Goal: Task Accomplishment & Management: Use online tool/utility

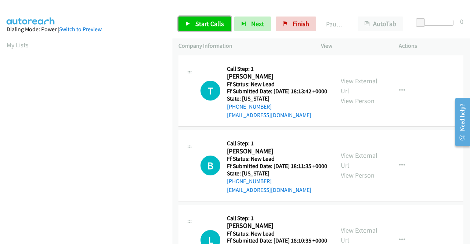
click at [215, 17] on link "Start Calls" at bounding box center [205, 24] width 53 height 15
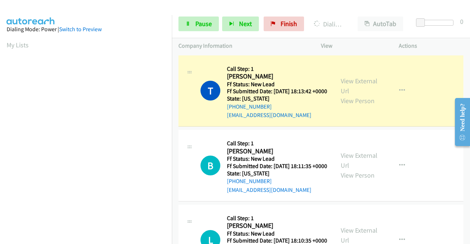
scroll to position [168, 0]
click at [355, 91] on div "View External Url View Person" at bounding box center [360, 91] width 38 height 30
click at [353, 86] on link "View External Url" at bounding box center [359, 86] width 37 height 18
click at [0, 143] on aside "Dialing Mode: Power | Switch to Preview My Lists" at bounding box center [86, 56] width 172 height 407
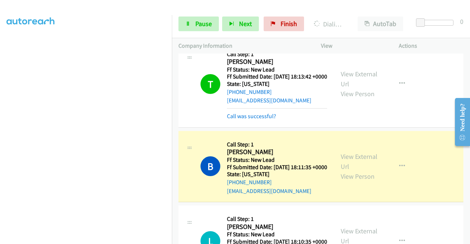
scroll to position [68, 0]
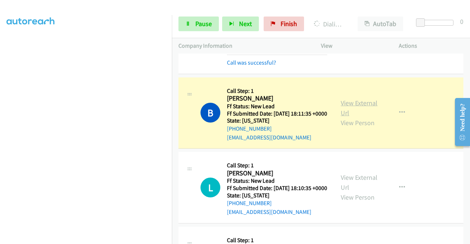
click at [357, 114] on link "View External Url" at bounding box center [359, 108] width 37 height 18
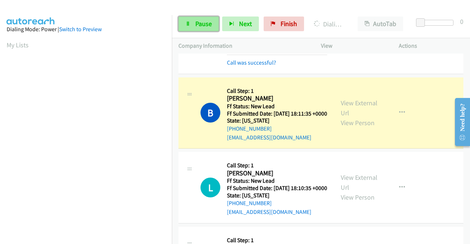
click at [203, 24] on span "Pause" at bounding box center [204, 23] width 17 height 8
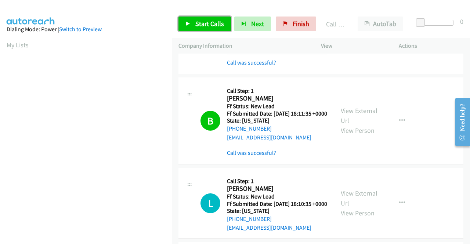
click at [193, 24] on link "Start Calls" at bounding box center [205, 24] width 53 height 15
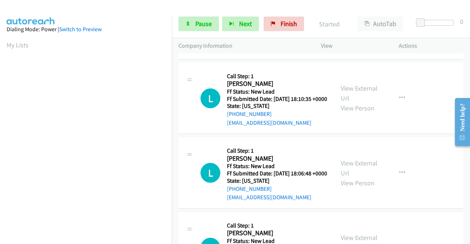
scroll to position [186, 0]
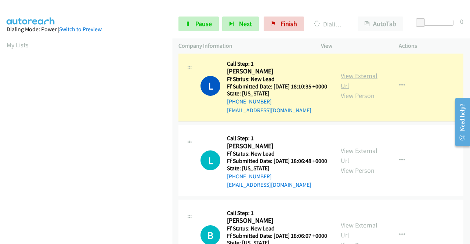
click at [359, 89] on link "View External Url" at bounding box center [359, 81] width 37 height 18
click at [0, 135] on aside "Dialing Mode: Power | Switch to Preview My Lists" at bounding box center [86, 218] width 172 height 407
click at [185, 17] on link "Pause" at bounding box center [199, 24] width 40 height 15
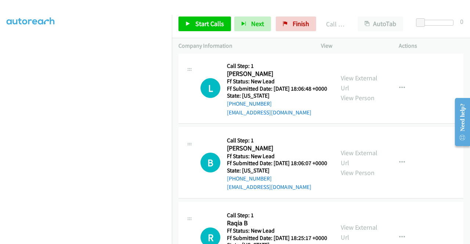
scroll to position [289, 0]
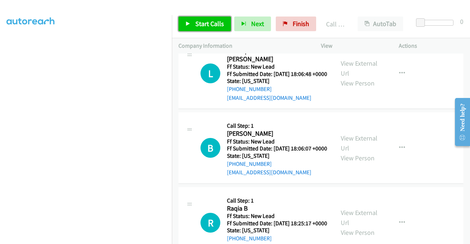
click at [208, 26] on span "Start Calls" at bounding box center [210, 23] width 29 height 8
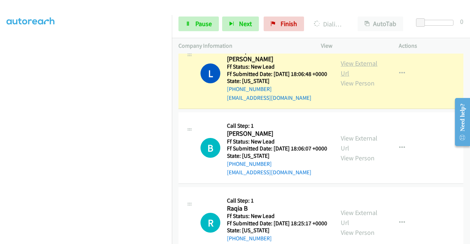
click at [365, 78] on link "View External Url" at bounding box center [359, 68] width 37 height 18
click at [0, 106] on aside "Dialing Mode: Power | Switch to Preview My Lists" at bounding box center [86, 56] width 172 height 407
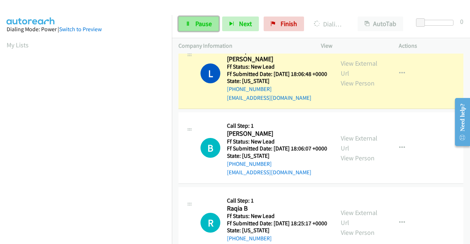
click at [185, 19] on link "Pause" at bounding box center [199, 24] width 40 height 15
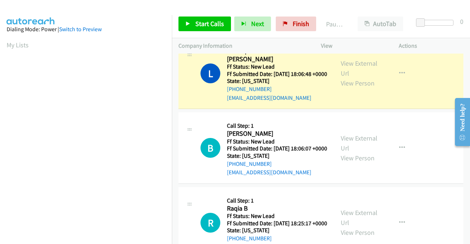
scroll to position [168, 0]
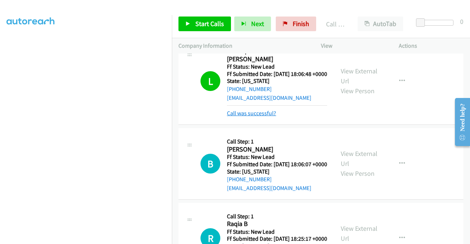
click at [258, 117] on link "Call was successful?" at bounding box center [251, 113] width 49 height 7
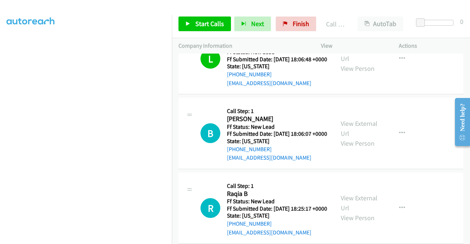
scroll to position [362, 0]
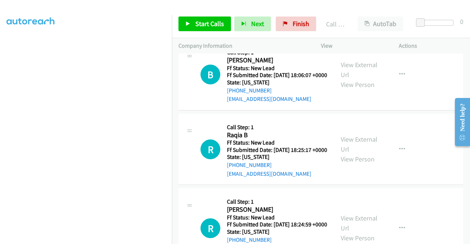
click at [195, 14] on div "Start Calls Pause Next Finish Call Completed AutoTab AutoTab 0" at bounding box center [321, 24] width 298 height 28
click at [191, 22] on link "Start Calls" at bounding box center [205, 24] width 53 height 15
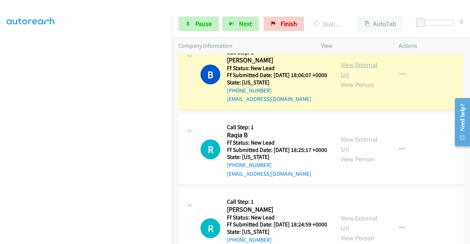
click at [348, 79] on link "View External Url" at bounding box center [359, 70] width 37 height 18
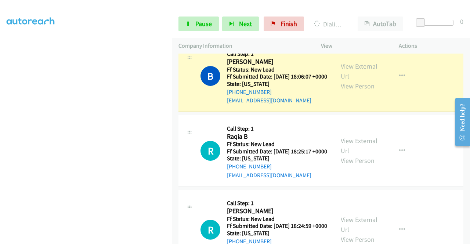
scroll to position [168, 0]
click at [173, 110] on td "B Callback Scheduled Call Step: 1 Brenda Garcia America/Los_Angeles Ff Status: …" at bounding box center [321, 76] width 298 height 75
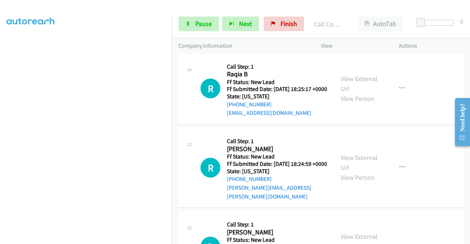
scroll to position [449, 0]
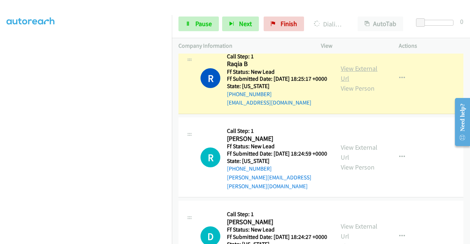
click at [353, 83] on link "View External Url" at bounding box center [359, 73] width 37 height 18
click at [191, 23] on link "Pause" at bounding box center [199, 24] width 40 height 15
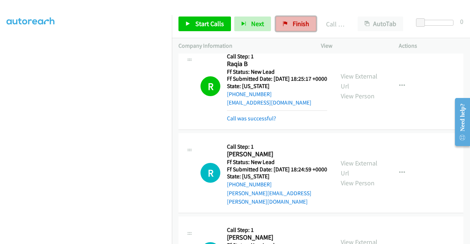
click at [298, 24] on span "Finish" at bounding box center [301, 23] width 17 height 8
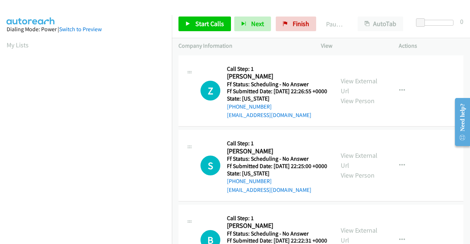
click at [302, 10] on div "Start Calls Pause Next Finish Paused AutoTab AutoTab 0" at bounding box center [321, 24] width 298 height 28
click at [226, 30] on link "Start Calls" at bounding box center [205, 24] width 53 height 15
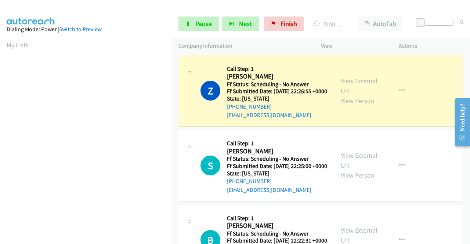
click at [348, 90] on div "View External Url View Person" at bounding box center [360, 91] width 38 height 30
click at [348, 84] on link "View External Url" at bounding box center [359, 86] width 37 height 18
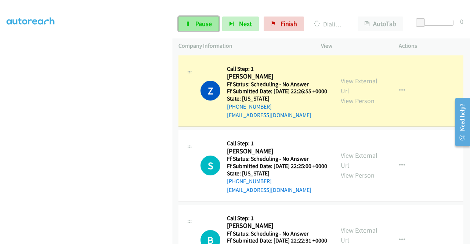
click at [185, 22] on link "Pause" at bounding box center [199, 24] width 40 height 15
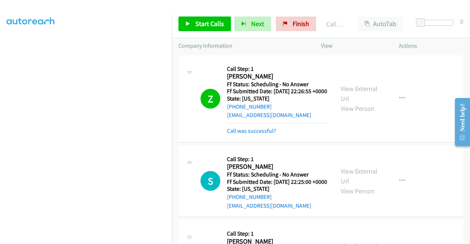
click at [220, 32] on div "Start Calls Pause Next Finish Call Completed AutoTab AutoTab 0" at bounding box center [321, 24] width 298 height 28
click at [221, 25] on span "Start Calls" at bounding box center [210, 23] width 29 height 8
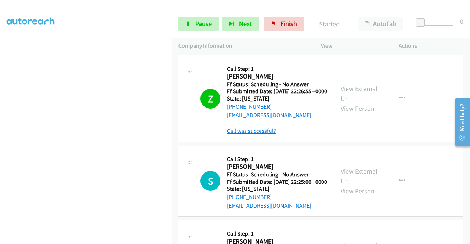
click at [259, 135] on link "Call was successful?" at bounding box center [251, 131] width 49 height 7
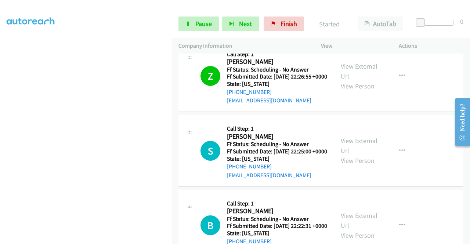
scroll to position [68, 0]
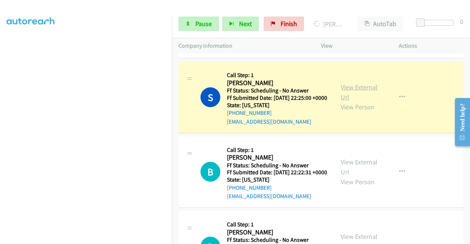
click at [343, 98] on link "View External Url" at bounding box center [359, 92] width 37 height 18
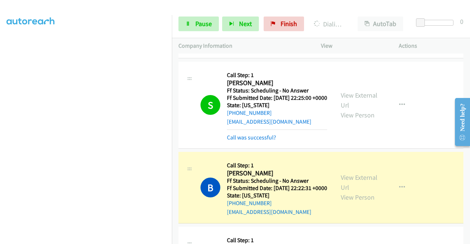
click at [348, 189] on div "View External Url View Person View External Url Email Schedule/Manage Callback …" at bounding box center [376, 188] width 85 height 58
click at [344, 192] on link "View External Url" at bounding box center [359, 182] width 37 height 18
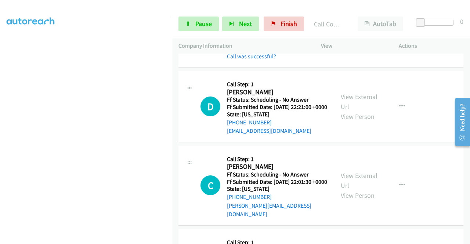
scroll to position [259, 0]
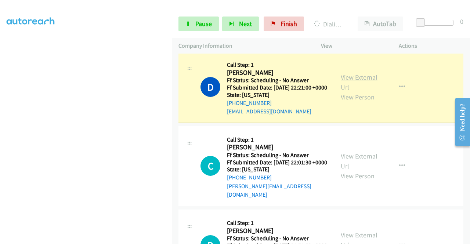
click at [354, 92] on link "View External Url" at bounding box center [359, 82] width 37 height 18
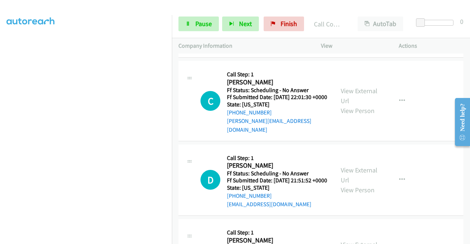
scroll to position [348, 0]
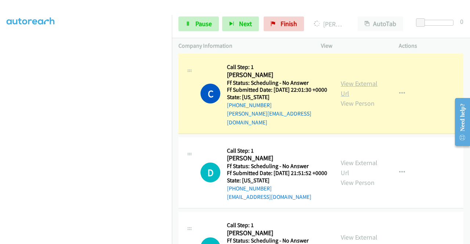
click at [343, 98] on link "View External Url" at bounding box center [359, 88] width 37 height 18
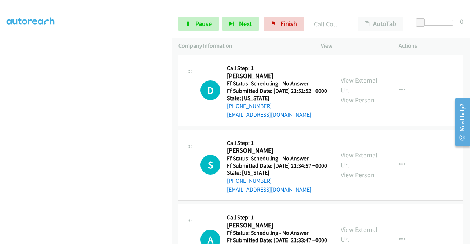
scroll to position [461, 0]
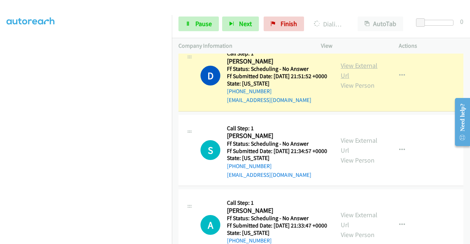
click at [348, 80] on link "View External Url" at bounding box center [359, 70] width 37 height 18
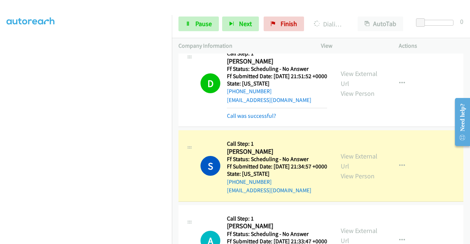
click at [348, 183] on div "View External Url View Person View External Url Email Schedule/Manage Callback …" at bounding box center [376, 166] width 85 height 58
click at [348, 171] on link "View External Url" at bounding box center [359, 161] width 37 height 18
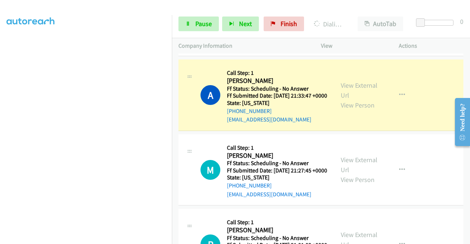
scroll to position [168, 0]
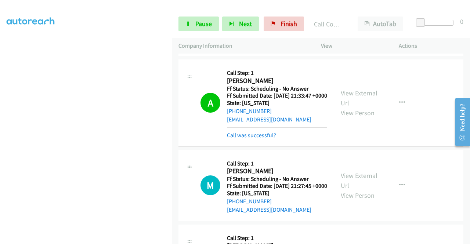
click at [352, 118] on div "View External Url View Person" at bounding box center [360, 103] width 38 height 30
click at [344, 135] on div "A Callback Scheduled Call Step: 1 Arahlynn Butts America/Chicago Ff Status: Sch…" at bounding box center [321, 103] width 285 height 87
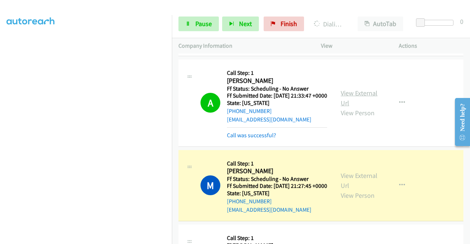
click at [347, 107] on link "View External Url" at bounding box center [359, 98] width 37 height 18
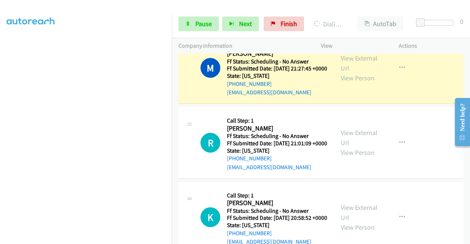
scroll to position [754, 0]
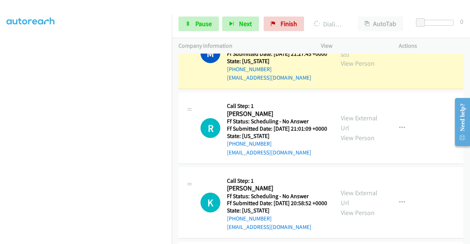
click at [351, 58] on link "View External Url" at bounding box center [359, 48] width 37 height 18
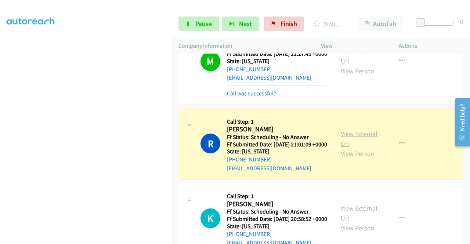
click at [361, 148] on link "View External Url" at bounding box center [359, 139] width 37 height 18
click at [185, 29] on link "Pause" at bounding box center [199, 24] width 40 height 15
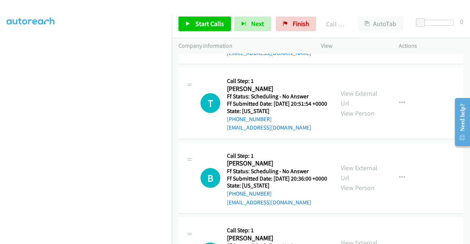
scroll to position [960, 0]
click at [205, 21] on span "Start Calls" at bounding box center [210, 23] width 29 height 8
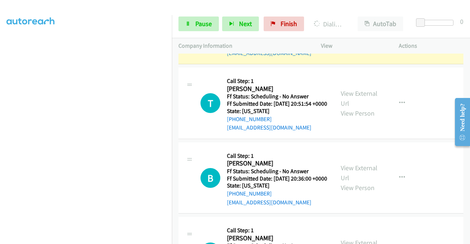
click at [351, 33] on link "View External Url" at bounding box center [359, 23] width 37 height 18
click at [0, 104] on aside "Dialing Mode: Power | Switch to Preview My Lists" at bounding box center [86, 56] width 172 height 407
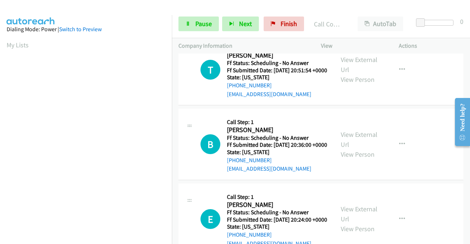
scroll to position [1043, 0]
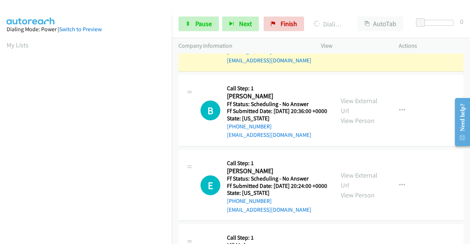
click at [350, 40] on link "View External Url" at bounding box center [359, 31] width 37 height 18
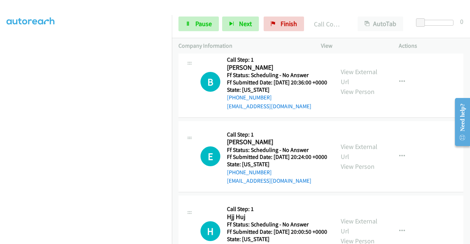
scroll to position [1117, 0]
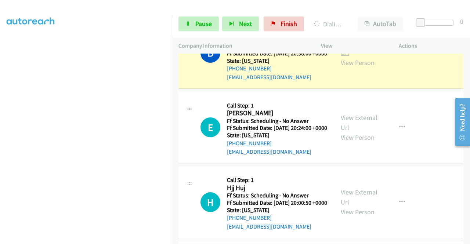
click at [355, 57] on link "View External Url" at bounding box center [359, 48] width 37 height 18
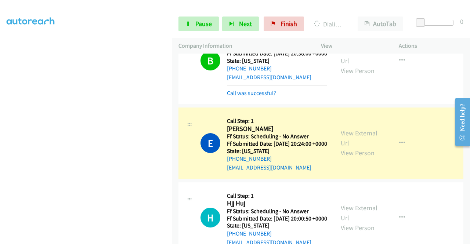
click at [345, 147] on link "View External Url" at bounding box center [359, 138] width 37 height 18
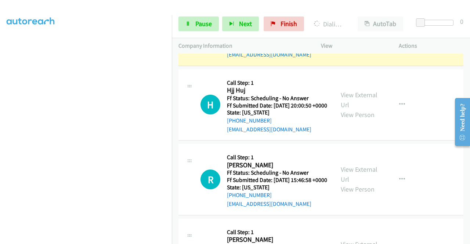
scroll to position [1234, 0]
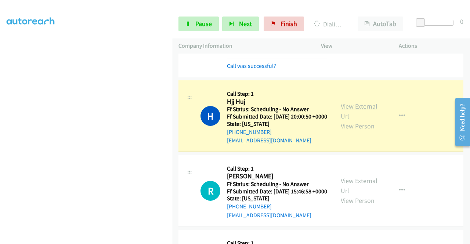
click at [343, 121] on link "View External Url" at bounding box center [359, 111] width 37 height 18
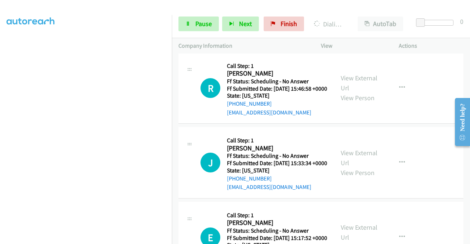
scroll to position [1347, 0]
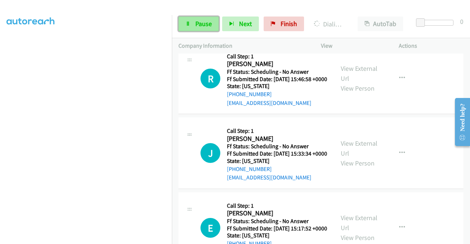
click at [199, 19] on link "Pause" at bounding box center [199, 24] width 40 height 15
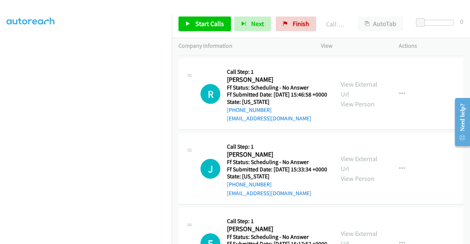
click at [268, 47] on link "Call was successful?" at bounding box center [251, 43] width 49 height 7
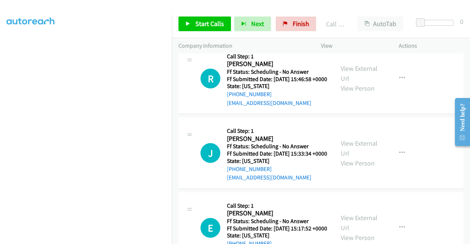
click at [400, 7] on icon "button" at bounding box center [403, 4] width 6 height 6
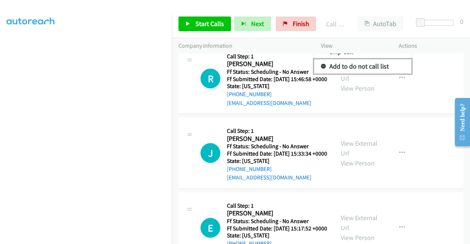
click at [354, 74] on link "Add to do not call list" at bounding box center [363, 66] width 98 height 15
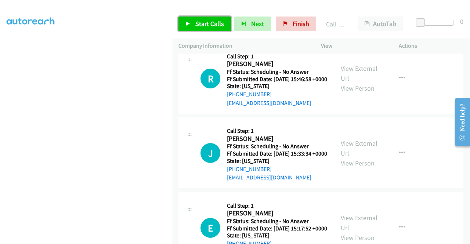
click at [204, 28] on link "Start Calls" at bounding box center [205, 24] width 53 height 15
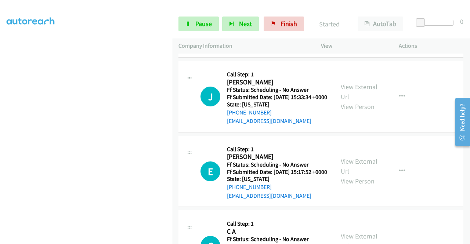
scroll to position [1406, 0]
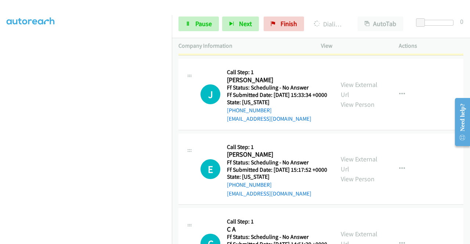
click at [341, 24] on link "View External Url" at bounding box center [359, 15] width 37 height 18
click at [185, 32] on div "Start Calls Pause Next Finish Dialing Renee Taliaferro AutoTab AutoTab 0" at bounding box center [321, 24] width 298 height 28
click at [184, 28] on link "Pause" at bounding box center [199, 24] width 40 height 15
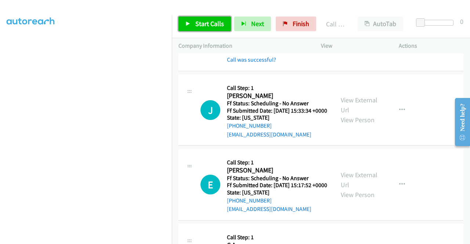
click at [197, 18] on link "Start Calls" at bounding box center [205, 24] width 53 height 15
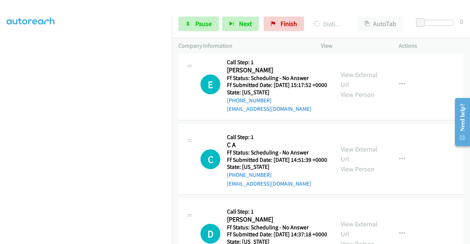
scroll to position [1481, 0]
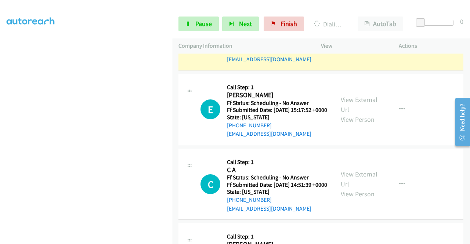
click at [463, 72] on td "J Callback Scheduled Call Step: 1 Jennifer Tucker America/Chicago Ff Status: Sc…" at bounding box center [321, 34] width 298 height 75
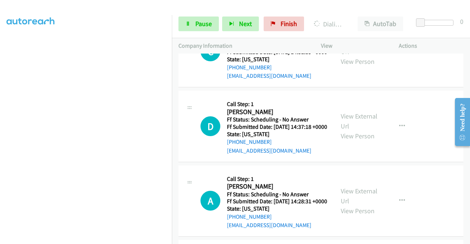
scroll to position [1644, 0]
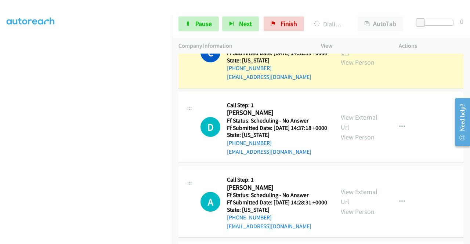
click at [341, 57] on link "View External Url" at bounding box center [359, 47] width 37 height 18
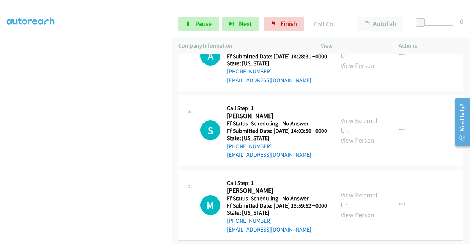
scroll to position [1811, 0]
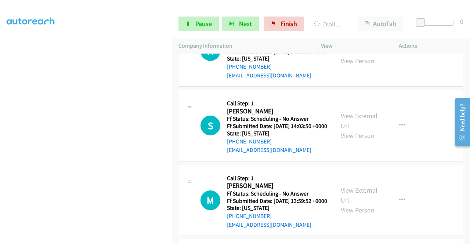
click at [189, 36] on div "Start Calls Pause Next Finish Dialing Damaris Mejia AutoTab AutoTab 0" at bounding box center [321, 24] width 298 height 28
click at [189, 28] on link "Pause" at bounding box center [199, 24] width 40 height 15
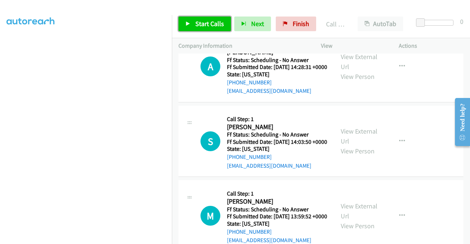
click at [203, 24] on span "Start Calls" at bounding box center [210, 23] width 29 height 8
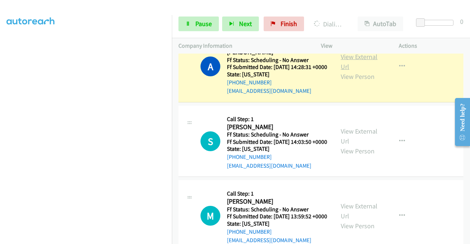
click at [357, 71] on link "View External Url" at bounding box center [359, 62] width 37 height 18
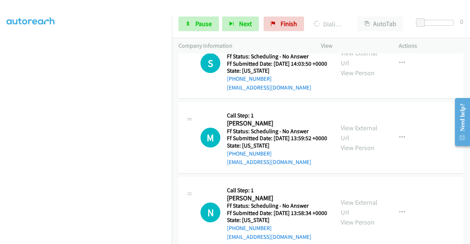
scroll to position [1904, 0]
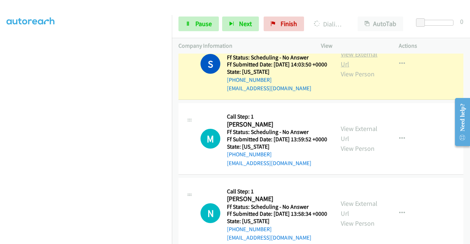
click at [362, 68] on link "View External Url" at bounding box center [359, 59] width 37 height 18
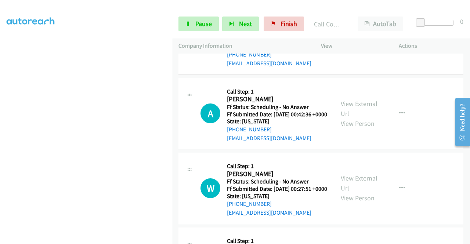
scroll to position [2095, 0]
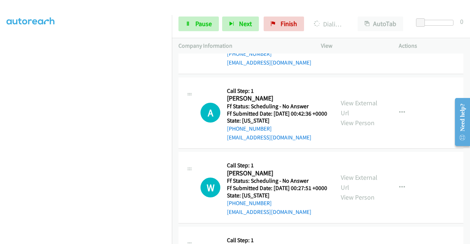
click at [185, 30] on link "Pause" at bounding box center [199, 24] width 40 height 15
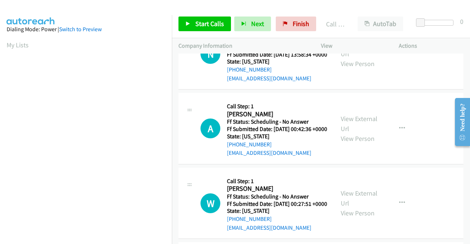
scroll to position [168, 0]
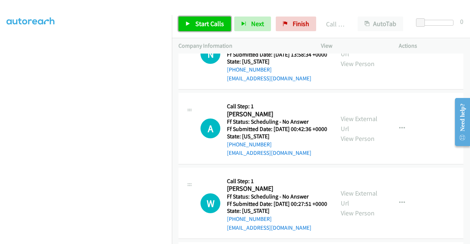
click at [203, 19] on span "Start Calls" at bounding box center [210, 23] width 29 height 8
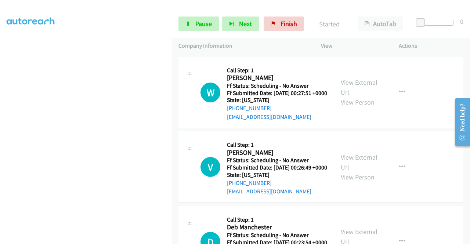
scroll to position [2213, 0]
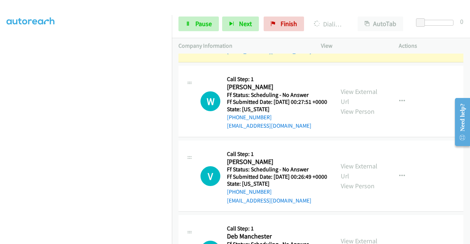
click at [353, 31] on link "View External Url" at bounding box center [359, 21] width 37 height 18
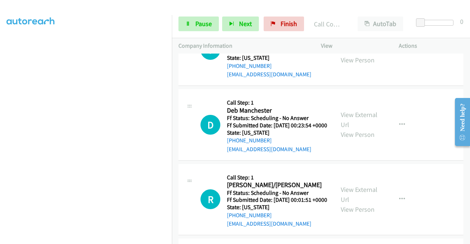
scroll to position [2360, 0]
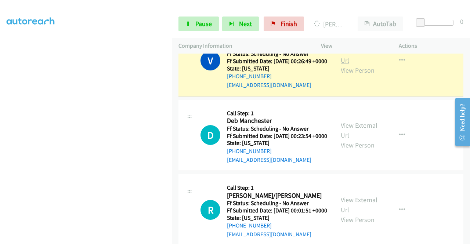
click at [357, 65] on link "View External Url" at bounding box center [359, 55] width 37 height 18
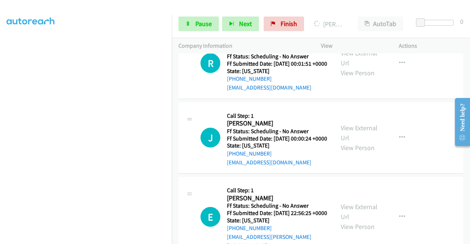
scroll to position [2507, 0]
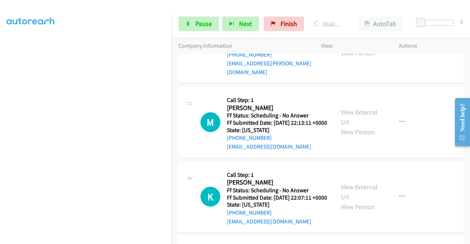
scroll to position [2757, 0]
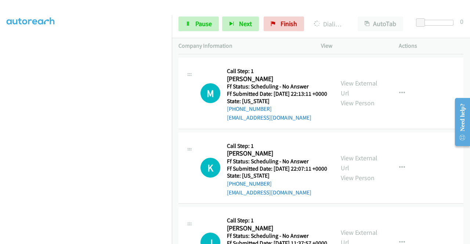
click at [196, 32] on div "Start Calls Pause Next Finish Dialing John Townsend AutoTab AutoTab 0" at bounding box center [321, 24] width 298 height 28
click at [196, 28] on span "Pause" at bounding box center [204, 23] width 17 height 8
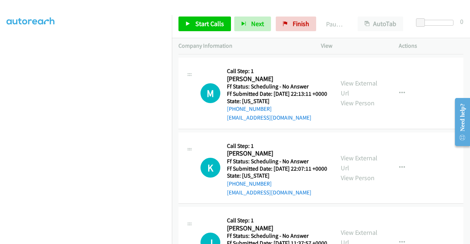
scroll to position [168, 0]
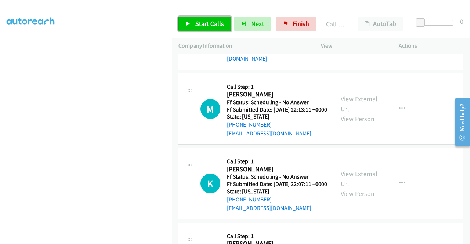
click at [188, 29] on link "Start Calls" at bounding box center [205, 24] width 53 height 15
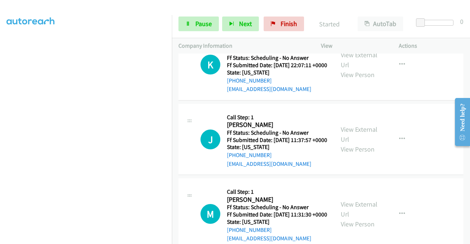
scroll to position [2884, 0]
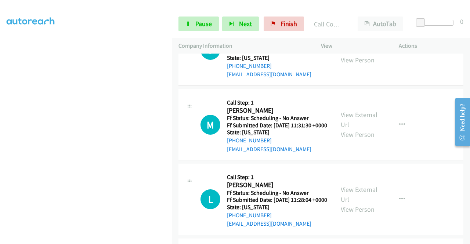
scroll to position [2982, 0]
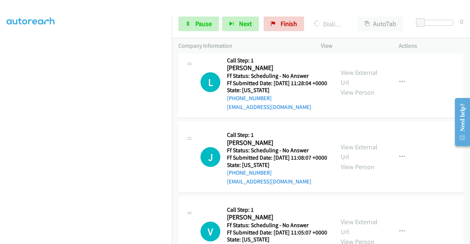
scroll to position [3193, 0]
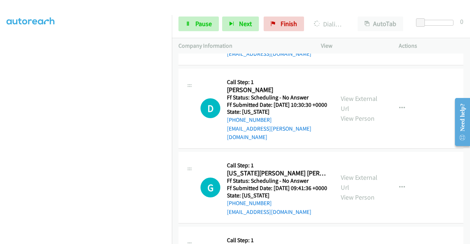
scroll to position [3453, 0]
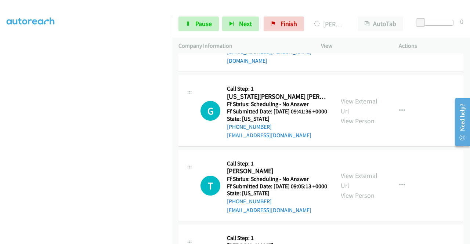
scroll to position [3585, 0]
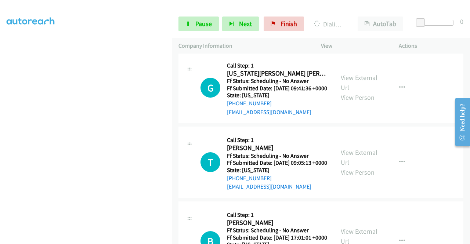
click at [200, 28] on span "Pause" at bounding box center [204, 23] width 17 height 8
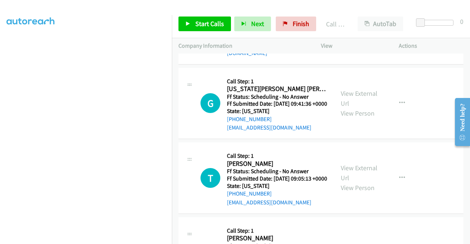
click at [198, 33] on div "Start Calls Pause Next Finish Call Completed AutoTab AutoTab 0" at bounding box center [321, 24] width 298 height 28
click at [196, 25] on span "Start Calls" at bounding box center [210, 23] width 29 height 8
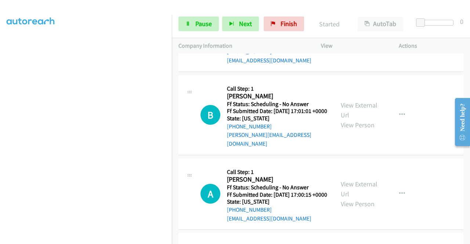
scroll to position [3747, 0]
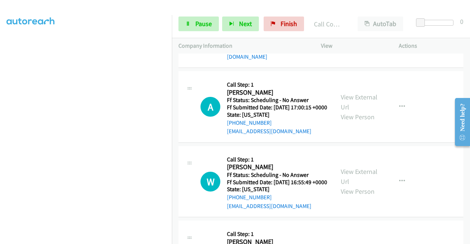
scroll to position [3850, 0]
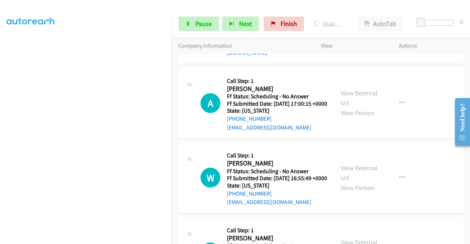
click at [180, 22] on link "Pause" at bounding box center [199, 24] width 40 height 15
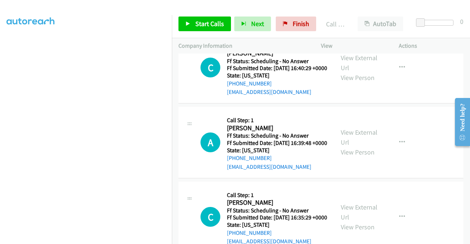
scroll to position [4075, 0]
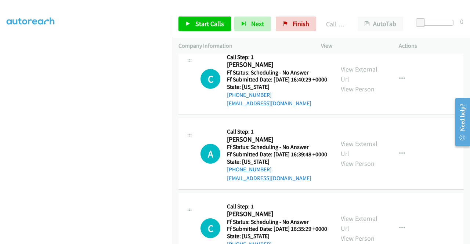
scroll to position [4031, 0]
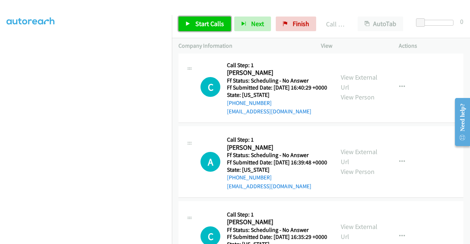
click at [207, 23] on span "Start Calls" at bounding box center [210, 23] width 29 height 8
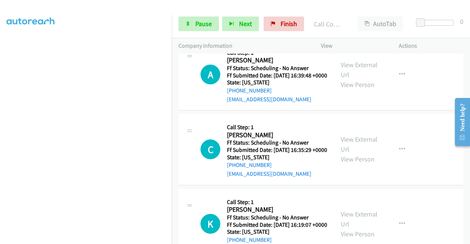
scroll to position [4149, 0]
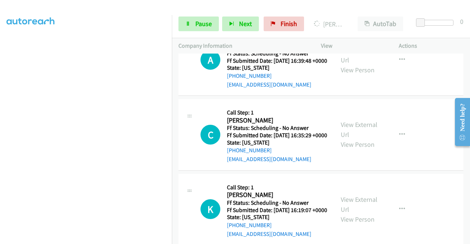
click at [187, 25] on icon at bounding box center [188, 24] width 5 height 5
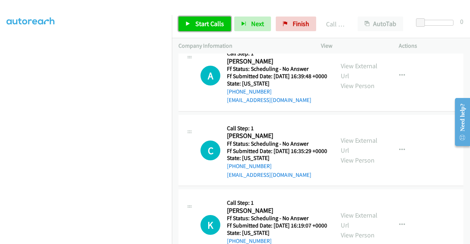
click at [199, 27] on span "Start Calls" at bounding box center [210, 23] width 29 height 8
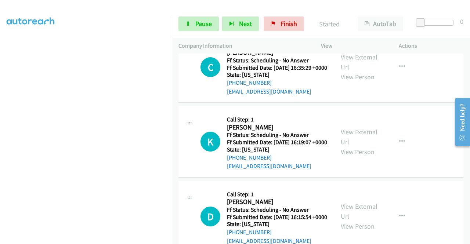
scroll to position [4256, 0]
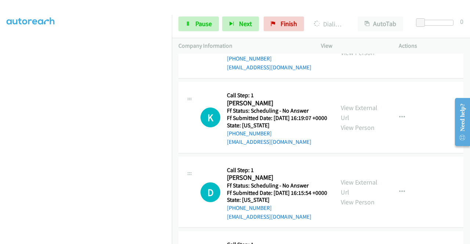
click at [209, 24] on span "Pause" at bounding box center [204, 23] width 17 height 8
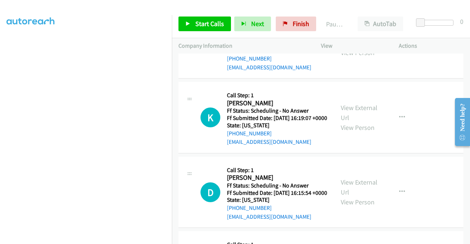
scroll to position [166, 0]
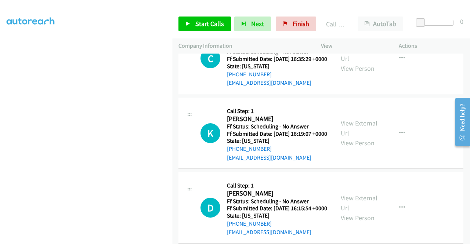
click at [192, 16] on div "Start Calls Pause Next Finish Call Completed AutoTab AutoTab 0" at bounding box center [321, 24] width 298 height 28
click at [192, 20] on link "Start Calls" at bounding box center [205, 24] width 53 height 15
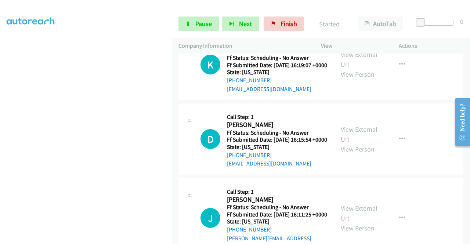
scroll to position [4344, 0]
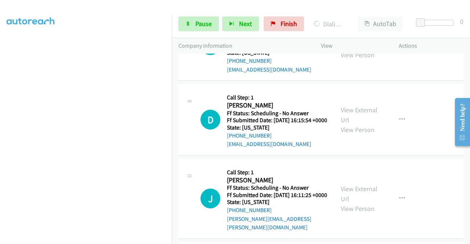
click at [210, 19] on link "Pause" at bounding box center [199, 24] width 40 height 15
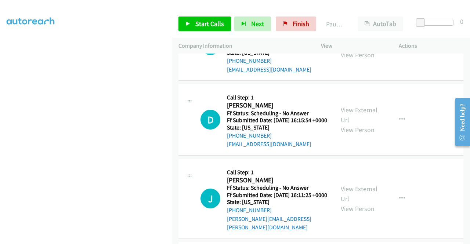
click at [215, 35] on div "Start Calls Pause Next Finish Paused AutoTab AutoTab 0" at bounding box center [321, 24] width 298 height 28
click at [215, 26] on span "Start Calls" at bounding box center [210, 23] width 29 height 8
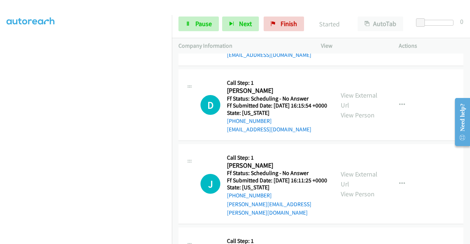
scroll to position [4423, 0]
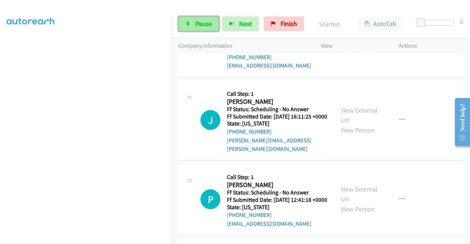
click at [205, 23] on span "Pause" at bounding box center [204, 23] width 17 height 8
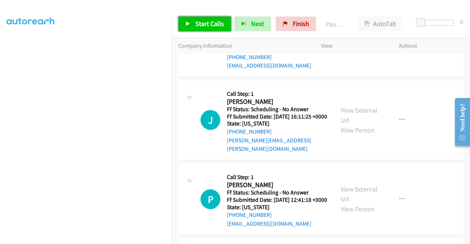
click at [205, 23] on span "Start Calls" at bounding box center [210, 23] width 29 height 8
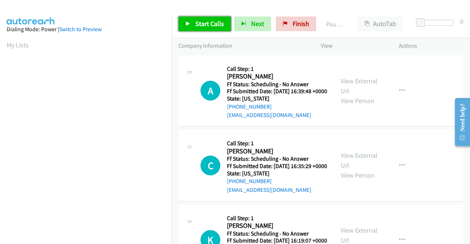
click at [205, 28] on link "Start Calls" at bounding box center [205, 24] width 53 height 15
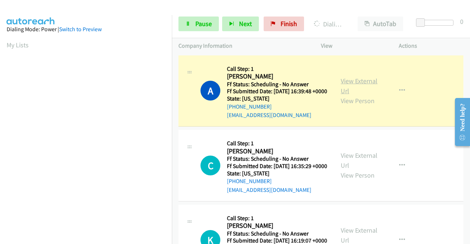
click at [365, 86] on link "View External Url" at bounding box center [359, 86] width 37 height 18
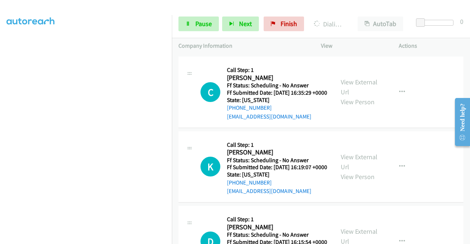
scroll to position [88, 0]
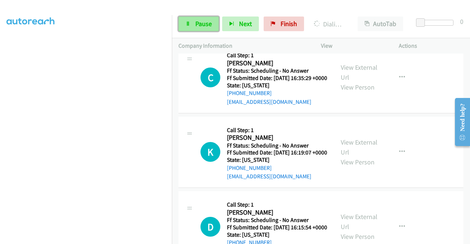
click at [199, 18] on link "Pause" at bounding box center [199, 24] width 40 height 15
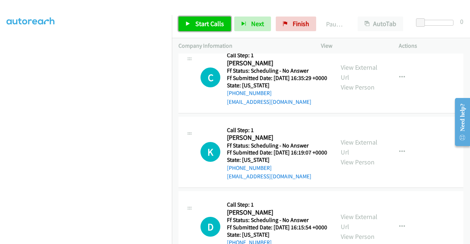
click at [198, 20] on span "Start Calls" at bounding box center [210, 23] width 29 height 8
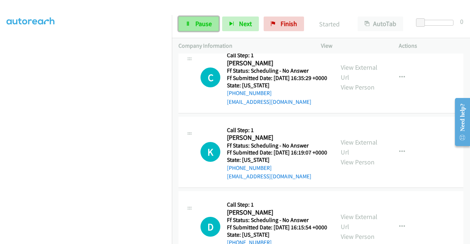
click at [207, 27] on span "Pause" at bounding box center [204, 23] width 17 height 8
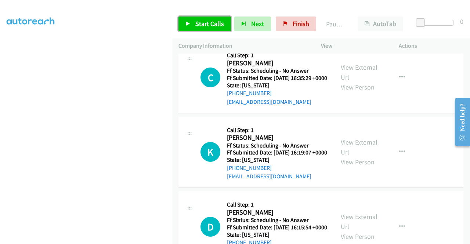
click at [207, 27] on span "Start Calls" at bounding box center [210, 23] width 29 height 8
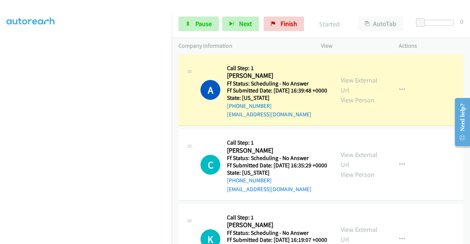
scroll to position [0, 0]
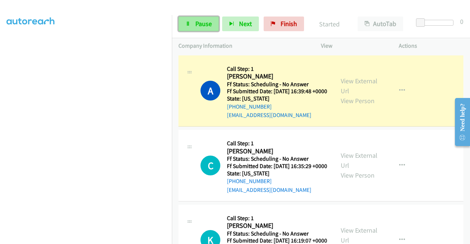
click at [194, 22] on link "Pause" at bounding box center [199, 24] width 40 height 15
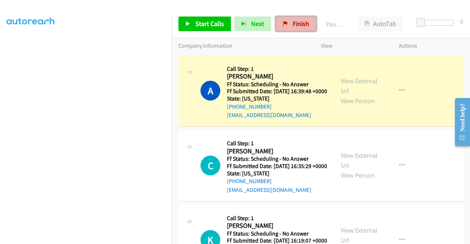
click at [302, 26] on span "Finish" at bounding box center [301, 23] width 17 height 8
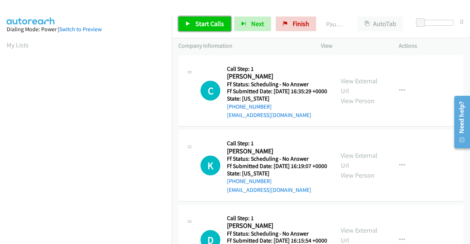
click at [190, 23] on link "Start Calls" at bounding box center [205, 24] width 53 height 15
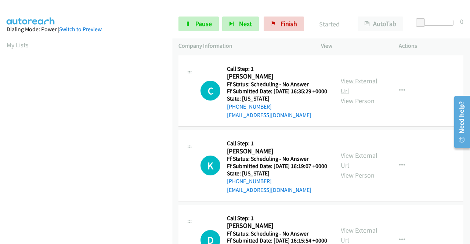
click at [365, 87] on link "View External Url" at bounding box center [359, 86] width 37 height 18
click at [185, 17] on link "Pause" at bounding box center [199, 24] width 40 height 15
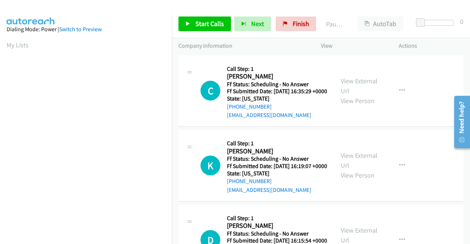
scroll to position [168, 0]
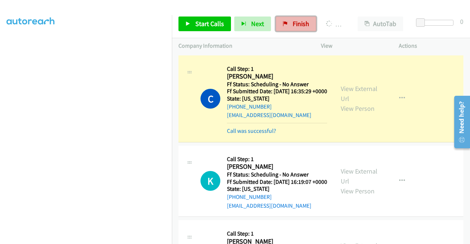
click at [304, 24] on span "Finish" at bounding box center [301, 23] width 17 height 8
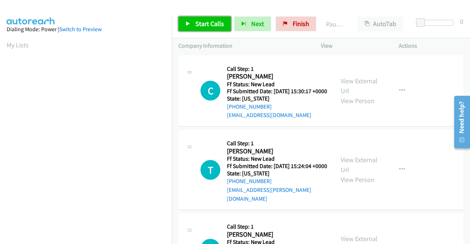
click at [209, 19] on span "Start Calls" at bounding box center [210, 23] width 29 height 8
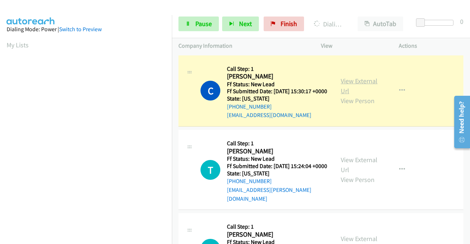
click at [361, 81] on link "View External Url" at bounding box center [359, 86] width 37 height 18
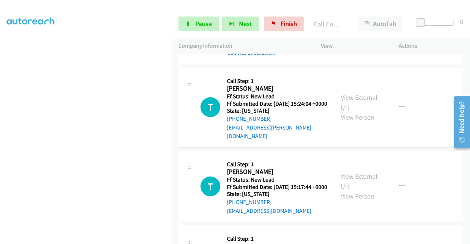
scroll to position [93, 0]
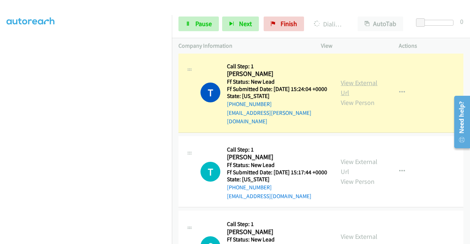
click at [353, 92] on link "View External Url" at bounding box center [359, 88] width 37 height 18
click at [196, 84] on div "T Callback Scheduled Call Step: 1 [PERSON_NAME] America/New_York Ff Status: New…" at bounding box center [256, 93] width 143 height 67
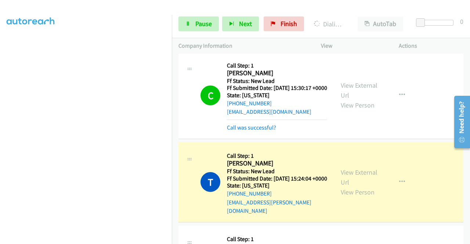
scroll to position [0, 0]
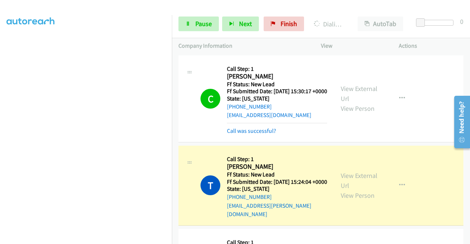
click at [359, 102] on div "View External Url View Person" at bounding box center [360, 99] width 38 height 30
click at [355, 92] on link "View External Url" at bounding box center [359, 94] width 37 height 18
click at [197, 22] on span "Pause" at bounding box center [204, 23] width 17 height 8
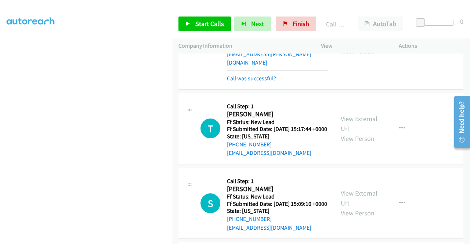
scroll to position [186, 0]
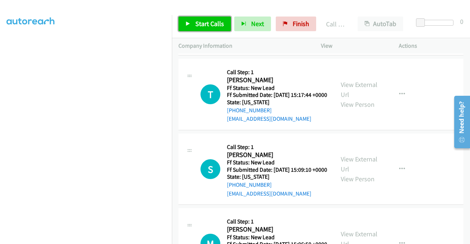
click at [208, 26] on span "Start Calls" at bounding box center [210, 23] width 29 height 8
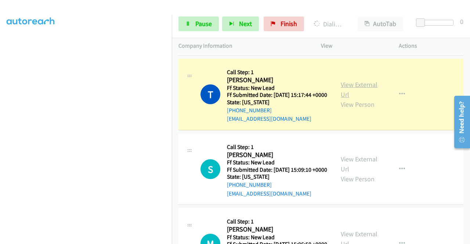
click at [342, 94] on link "View External Url" at bounding box center [359, 89] width 37 height 18
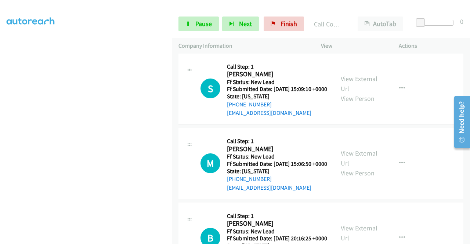
scroll to position [289, 0]
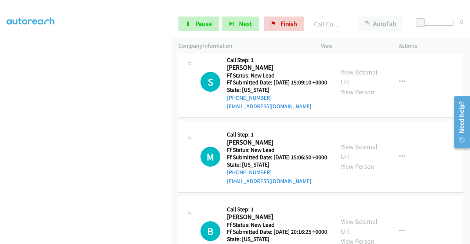
click at [0, 132] on aside "Dialing Mode: Power | Switch to Preview My Lists" at bounding box center [86, 56] width 172 height 407
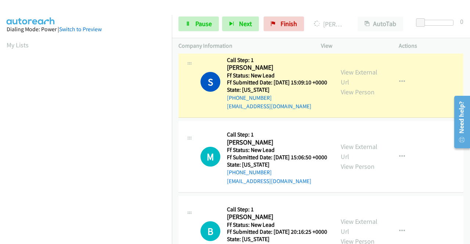
scroll to position [168, 0]
click at [354, 86] on link "View External Url" at bounding box center [359, 77] width 37 height 18
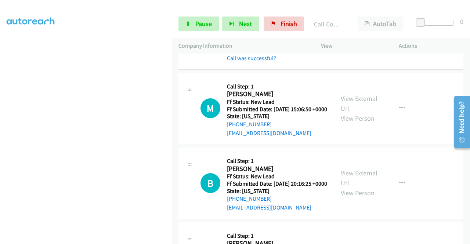
scroll to position [377, 0]
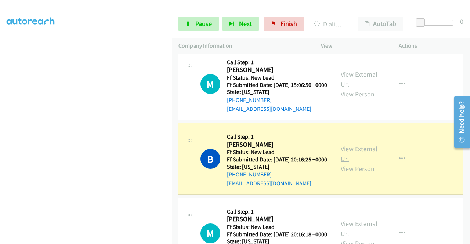
click at [351, 163] on link "View External Url" at bounding box center [359, 154] width 37 height 18
click at [357, 163] on link "View External Url" at bounding box center [359, 154] width 37 height 18
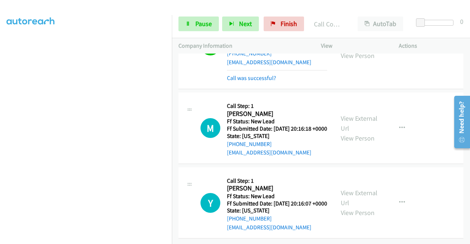
scroll to position [551, 0]
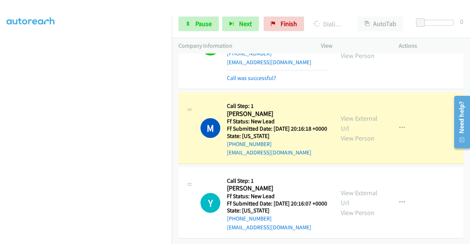
click at [351, 114] on div "View External Url View Person" at bounding box center [360, 129] width 38 height 30
click at [345, 114] on link "View External Url" at bounding box center [359, 123] width 37 height 18
click at [172, 103] on td "M Callback Scheduled Call Step: 1 [PERSON_NAME] America/[GEOGRAPHIC_DATA] Ff St…" at bounding box center [321, 128] width 298 height 75
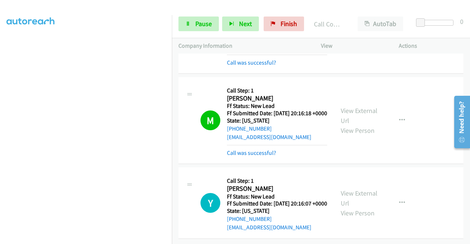
scroll to position [567, 0]
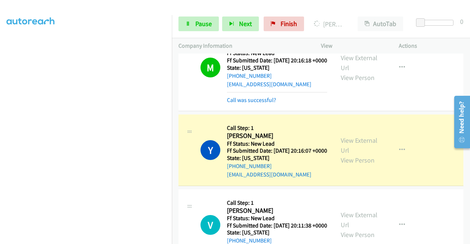
click at [360, 165] on div "View External Url View Person" at bounding box center [360, 151] width 38 height 30
click at [360, 155] on link "View External Url" at bounding box center [359, 145] width 37 height 18
click at [201, 23] on span "Pause" at bounding box center [204, 23] width 17 height 8
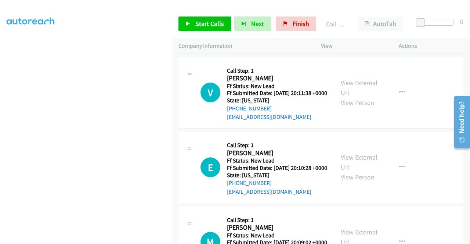
scroll to position [713, 0]
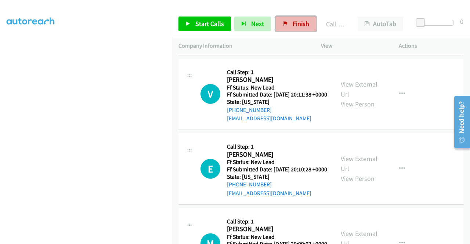
click at [285, 23] on icon at bounding box center [285, 24] width 5 height 5
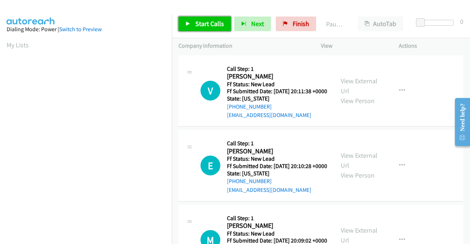
click at [207, 25] on span "Start Calls" at bounding box center [210, 23] width 29 height 8
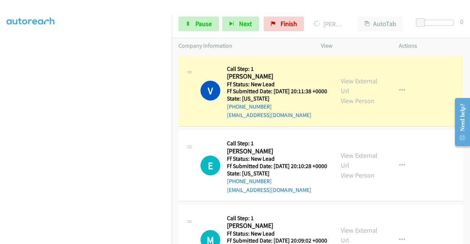
scroll to position [167, 0]
drag, startPoint x: 0, startPoint y: 110, endPoint x: 9, endPoint y: 116, distance: 10.6
click at [0, 110] on aside "Dialing Mode: Power | Switch to Preview My Lists" at bounding box center [86, 56] width 172 height 407
click at [172, 103] on td "V Callback Scheduled Call Step: 1 Victor Chang America/Los_Angeles Ff Status: N…" at bounding box center [321, 91] width 298 height 75
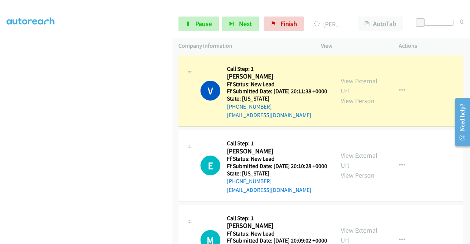
scroll to position [155, 0]
click at [350, 86] on link "View External Url" at bounding box center [359, 86] width 37 height 18
click at [185, 32] on div "Start Calls Pause Next Finish Dialing Victor Chang AutoTab AutoTab 0" at bounding box center [321, 24] width 298 height 28
click at [185, 29] on link "Pause" at bounding box center [199, 24] width 40 height 15
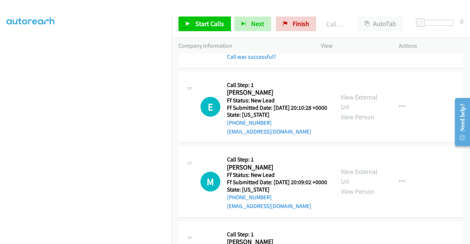
scroll to position [83, 0]
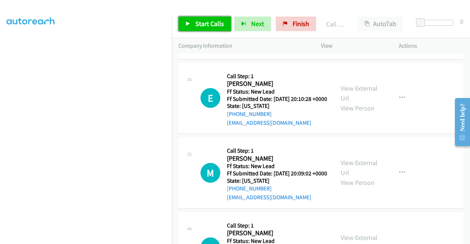
click at [210, 26] on span "Start Calls" at bounding box center [210, 23] width 29 height 8
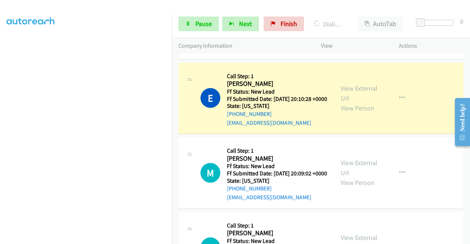
drag, startPoint x: 0, startPoint y: 121, endPoint x: 3, endPoint y: 118, distance: 4.4
click at [0, 121] on aside "Dialing Mode: Power | Switch to Preview My Lists" at bounding box center [86, 56] width 172 height 407
click at [368, 101] on link "View External Url" at bounding box center [359, 93] width 37 height 18
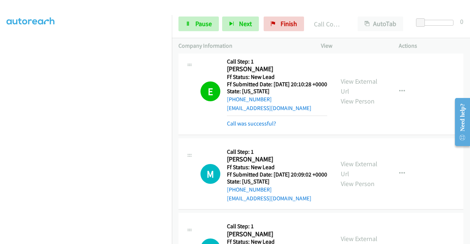
scroll to position [166, 0]
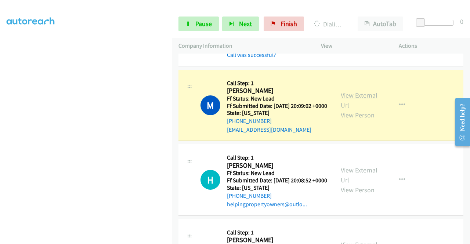
click at [350, 110] on link "View External Url" at bounding box center [359, 100] width 37 height 18
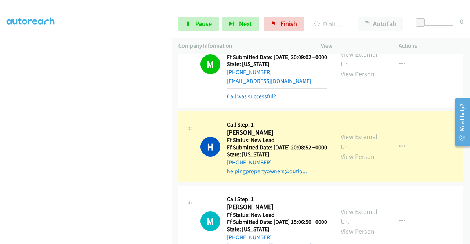
scroll to position [250, 0]
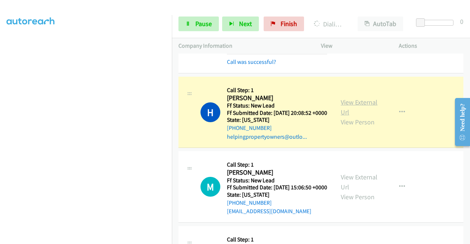
click at [359, 117] on link "View External Url" at bounding box center [359, 107] width 37 height 18
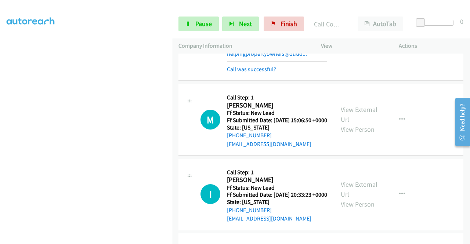
scroll to position [358, 0]
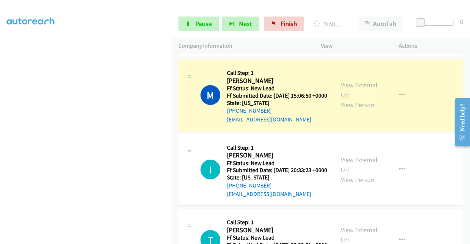
click at [349, 99] on link "View External Url" at bounding box center [359, 90] width 37 height 18
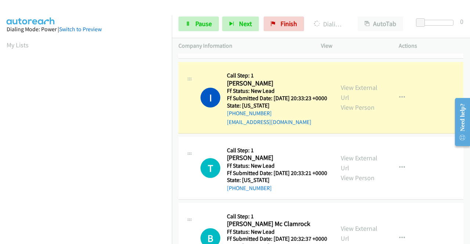
scroll to position [447, 0]
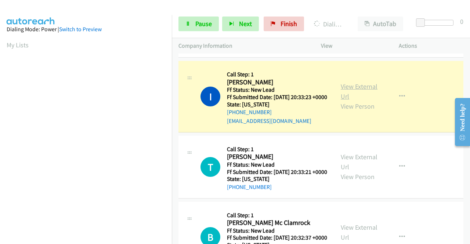
click at [343, 101] on link "View External Url" at bounding box center [359, 91] width 37 height 18
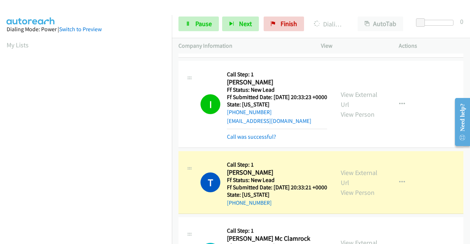
click at [468, 240] on div "+1 415-964-1034 Call failed - Please reload the list and try again The Callbar …" at bounding box center [321, 149] width 298 height 191
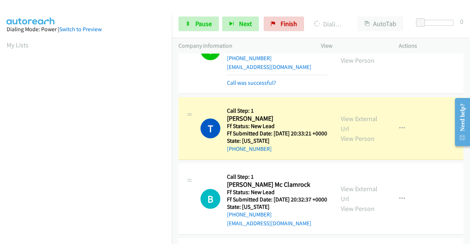
scroll to position [554, 0]
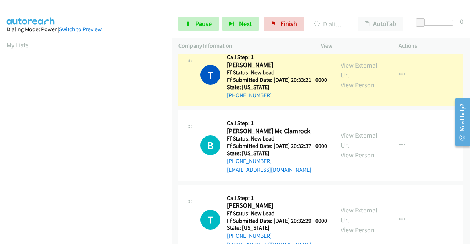
click at [356, 79] on link "View External Url" at bounding box center [359, 70] width 37 height 18
click at [190, 28] on link "Pause" at bounding box center [199, 24] width 40 height 15
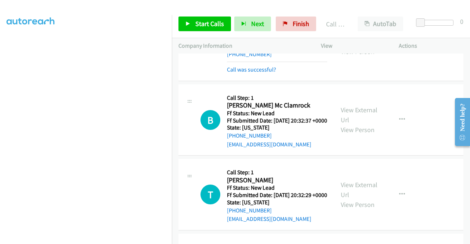
scroll to position [604, 0]
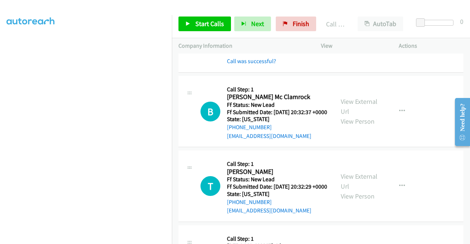
click at [314, 28] on div "Start Calls Pause Next Finish" at bounding box center [249, 24] width 141 height 15
click at [305, 25] on span "Finish" at bounding box center [301, 23] width 17 height 8
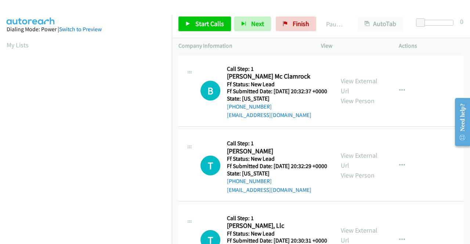
click at [313, 111] on div "[PHONE_NUMBER]" at bounding box center [277, 107] width 100 height 9
click at [212, 27] on span "Start Calls" at bounding box center [210, 23] width 29 height 8
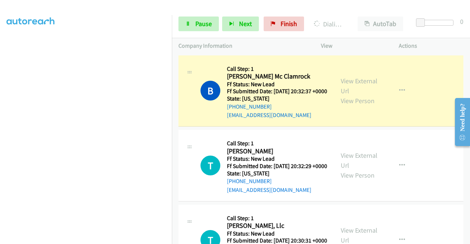
scroll to position [155, 0]
click at [341, 84] on link "View External Url" at bounding box center [359, 86] width 37 height 18
drag, startPoint x: 0, startPoint y: 118, endPoint x: 15, endPoint y: 128, distance: 18.6
click at [0, 118] on aside "Dialing Mode: Power | Switch to Preview My Lists" at bounding box center [86, 63] width 172 height 407
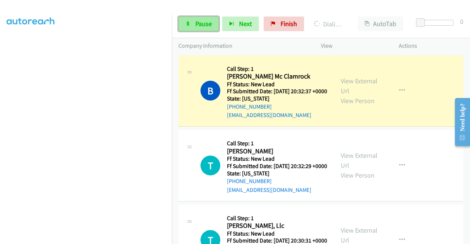
click at [198, 30] on link "Pause" at bounding box center [199, 24] width 40 height 15
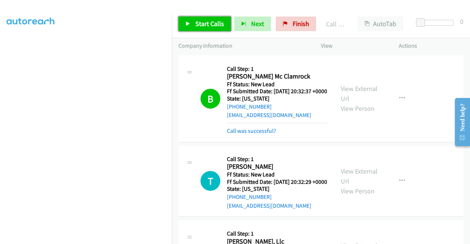
click at [216, 28] on span "Start Calls" at bounding box center [210, 23] width 29 height 8
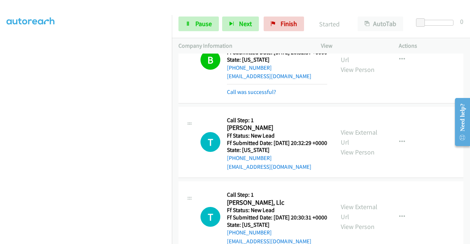
scroll to position [74, 0]
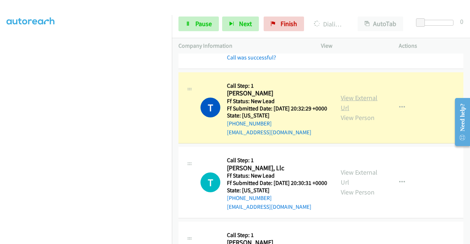
click at [362, 111] on link "View External Url" at bounding box center [359, 103] width 37 height 18
click at [0, 109] on aside "Dialing Mode: Power | Switch to Preview My Lists" at bounding box center [86, 56] width 172 height 407
click at [186, 22] on icon at bounding box center [188, 24] width 5 height 5
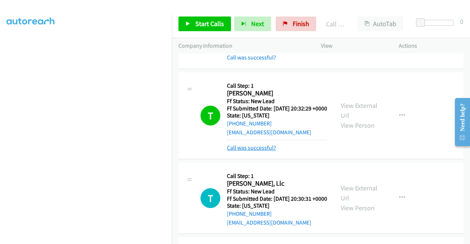
click at [267, 151] on link "Call was successful?" at bounding box center [251, 147] width 49 height 7
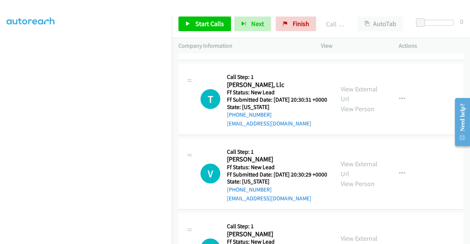
scroll to position [167, 0]
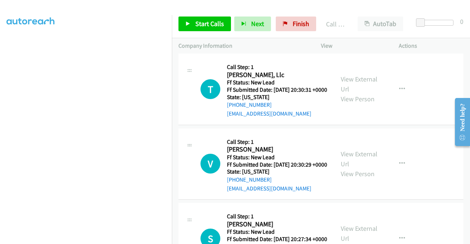
click at [208, 32] on div "Start Calls Pause Next Finish Call Completed AutoTab AutoTab 0" at bounding box center [321, 24] width 298 height 28
click at [203, 24] on span "Start Calls" at bounding box center [210, 23] width 29 height 8
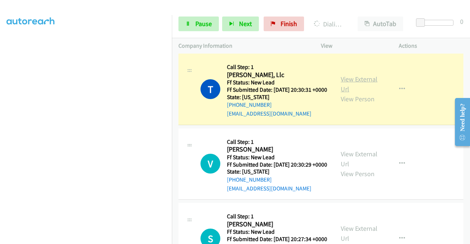
click at [357, 93] on link "View External Url" at bounding box center [359, 84] width 37 height 18
click at [0, 101] on aside "Dialing Mode: Power | Switch to Preview My Lists" at bounding box center [86, 56] width 172 height 407
click at [196, 22] on span "Pause" at bounding box center [204, 23] width 17 height 8
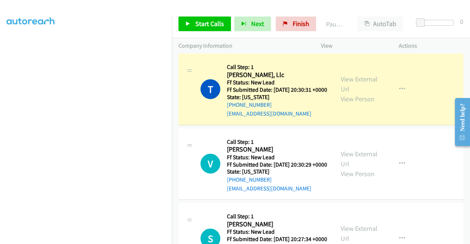
scroll to position [162, 0]
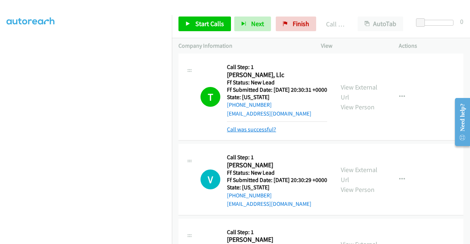
click at [260, 133] on link "Call was successful?" at bounding box center [251, 129] width 49 height 7
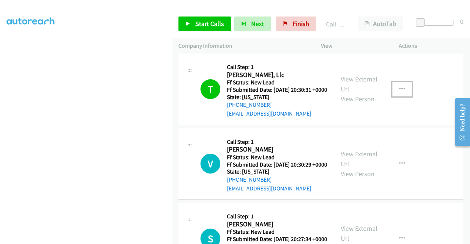
click at [401, 97] on button "button" at bounding box center [403, 89] width 20 height 15
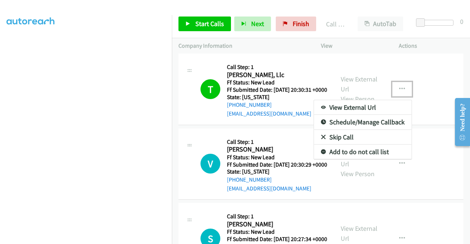
click at [374, 160] on link "Add to do not call list" at bounding box center [363, 152] width 98 height 15
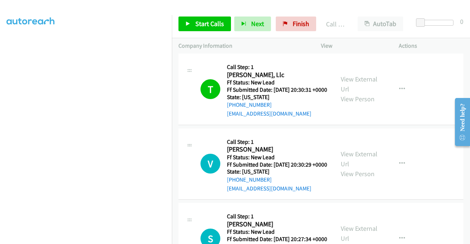
click at [213, 31] on div "Start Calls Pause Next Finish Call Completed AutoTab AutoTab 0" at bounding box center [321, 24] width 298 height 28
click at [214, 27] on span "Start Calls" at bounding box center [210, 23] width 29 height 8
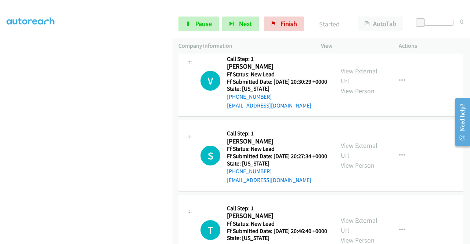
scroll to position [255, 0]
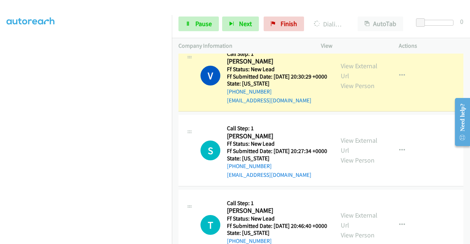
click at [363, 91] on div "View External Url View Person" at bounding box center [360, 76] width 38 height 30
click at [352, 80] on link "View External Url" at bounding box center [359, 71] width 37 height 18
click at [0, 111] on aside "Dialing Mode: Power | Switch to Preview My Lists" at bounding box center [86, 56] width 172 height 407
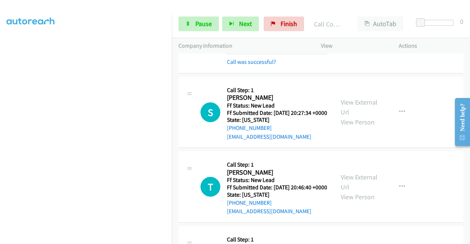
scroll to position [334, 0]
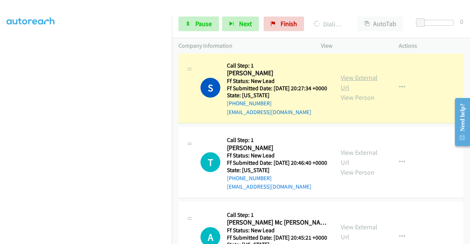
click at [349, 92] on link "View External Url" at bounding box center [359, 83] width 37 height 18
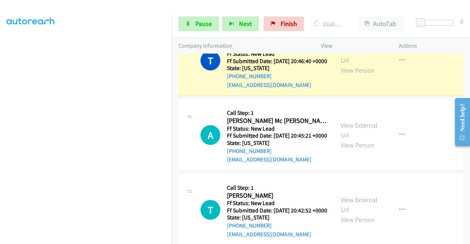
scroll to position [168, 0]
click at [352, 65] on link "View External Url" at bounding box center [359, 55] width 37 height 18
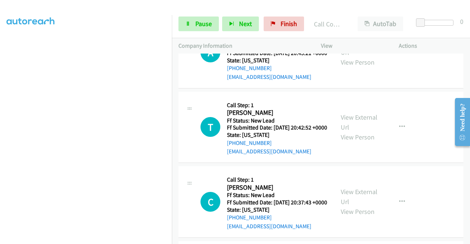
scroll to position [554, 0]
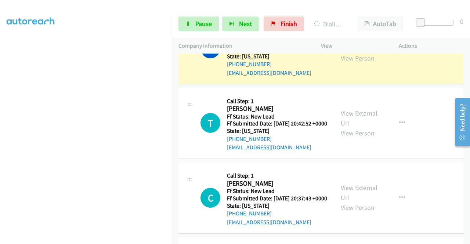
click at [358, 53] on link "View External Url" at bounding box center [359, 43] width 37 height 18
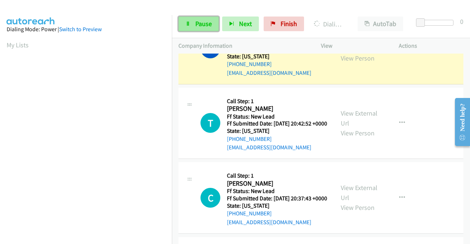
click at [198, 24] on span "Pause" at bounding box center [204, 23] width 17 height 8
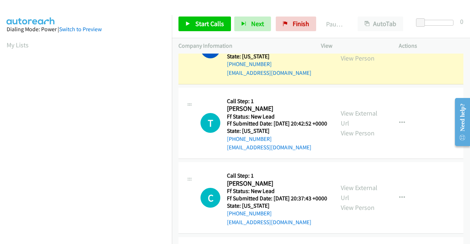
scroll to position [168, 0]
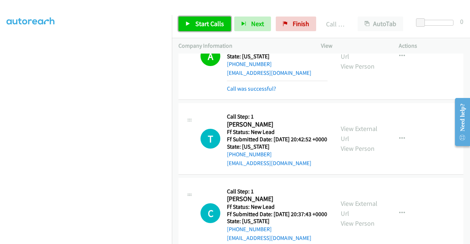
click at [182, 18] on link "Start Calls" at bounding box center [205, 24] width 53 height 15
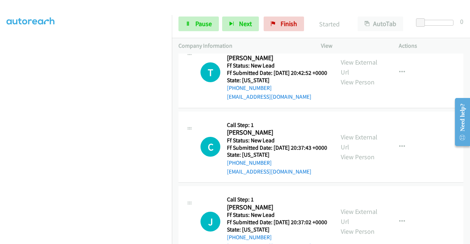
scroll to position [627, 0]
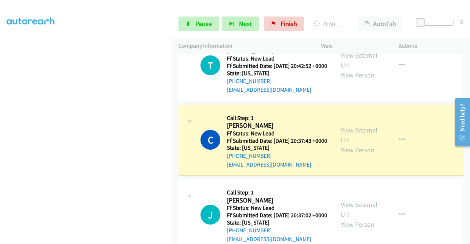
click at [348, 144] on link "View External Url" at bounding box center [359, 135] width 37 height 18
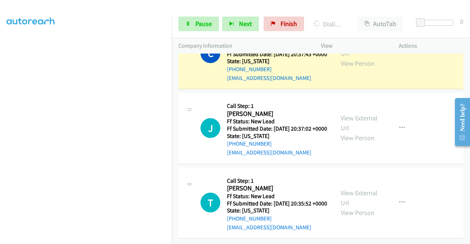
scroll to position [168, 0]
click at [201, 17] on link "Pause" at bounding box center [199, 24] width 40 height 15
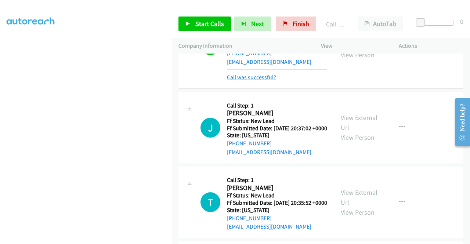
click at [272, 81] on link "Call was successful?" at bounding box center [251, 77] width 49 height 7
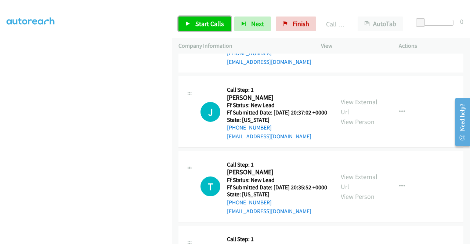
click at [201, 28] on link "Start Calls" at bounding box center [205, 24] width 53 height 15
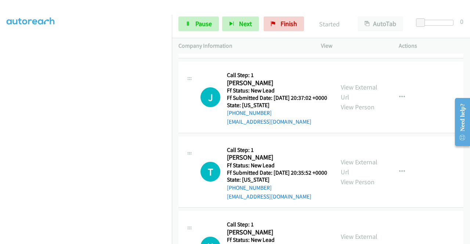
scroll to position [794, 0]
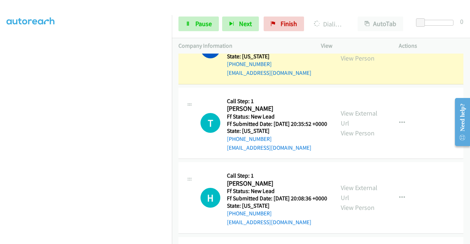
click at [364, 53] on link "View External Url" at bounding box center [359, 43] width 37 height 18
click at [0, 117] on aside "Dialing Mode: Power | Switch to Preview My Lists" at bounding box center [86, 56] width 172 height 407
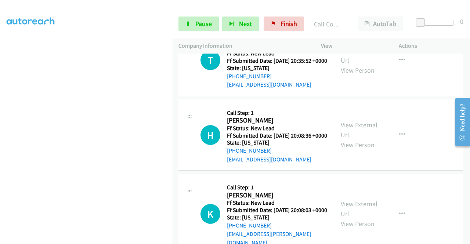
scroll to position [887, 0]
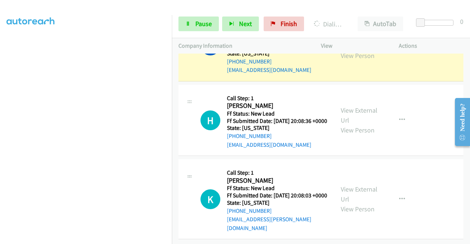
click at [349, 61] on div "View External Url View Person" at bounding box center [360, 46] width 38 height 30
click at [346, 50] on link "View External Url" at bounding box center [359, 41] width 37 height 18
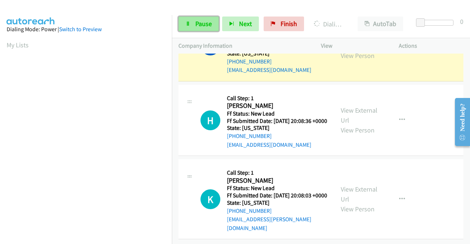
click at [188, 25] on icon at bounding box center [188, 24] width 5 height 5
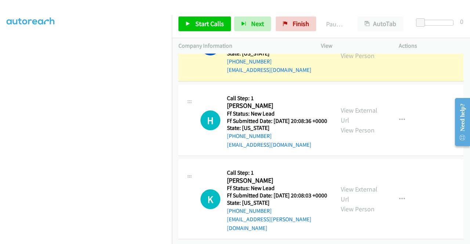
scroll to position [168, 0]
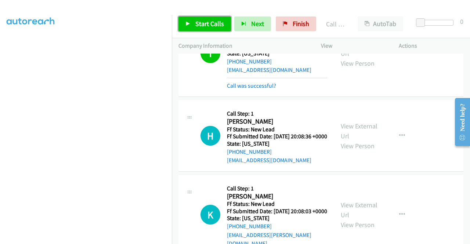
click at [221, 23] on span "Start Calls" at bounding box center [210, 23] width 29 height 8
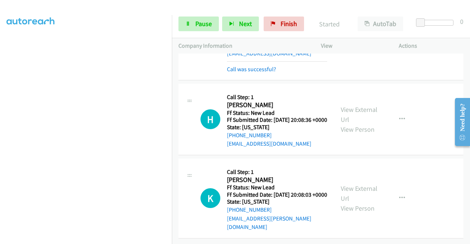
scroll to position [992, 0]
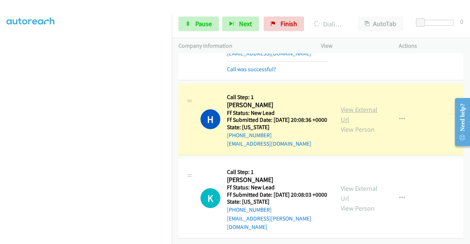
click at [345, 105] on link "View External Url" at bounding box center [359, 114] width 37 height 18
click at [0, 119] on aside "Dialing Mode: Power | Switch to Preview My Lists" at bounding box center [86, 56] width 172 height 407
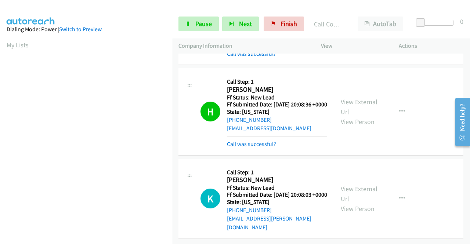
scroll to position [1007, 0]
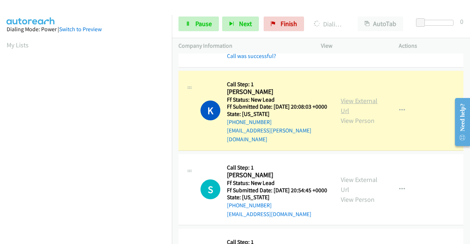
click at [365, 115] on link "View External Url" at bounding box center [359, 106] width 37 height 18
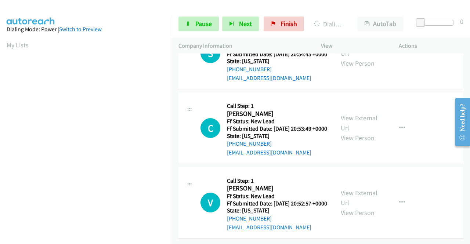
click at [0, 132] on aside "Dialing Mode: Power | Switch to Preview My Lists" at bounding box center [86, 218] width 172 height 407
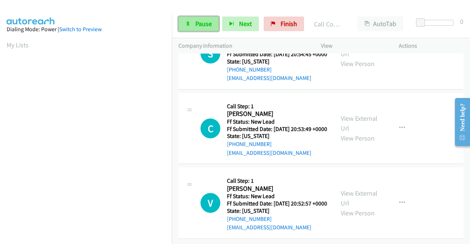
click at [201, 29] on link "Pause" at bounding box center [199, 24] width 40 height 15
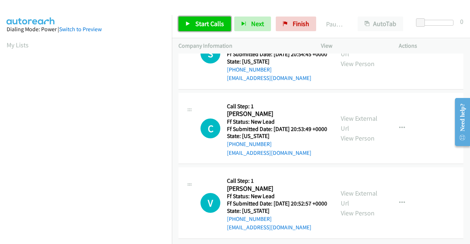
click at [201, 29] on link "Start Calls" at bounding box center [205, 24] width 53 height 15
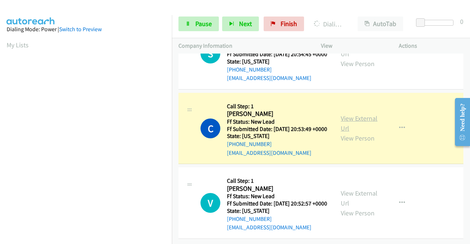
click at [351, 133] on link "View External Url" at bounding box center [359, 123] width 37 height 18
click at [0, 124] on aside "Dialing Mode: Power | Switch to Preview My Lists" at bounding box center [86, 56] width 172 height 407
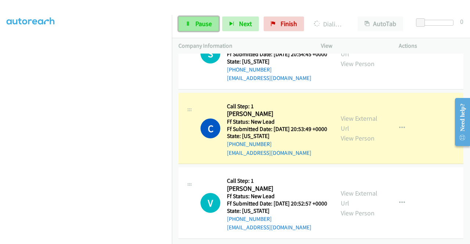
click at [203, 25] on span "Pause" at bounding box center [204, 23] width 17 height 8
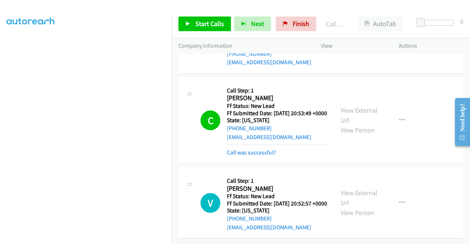
scroll to position [1284, 0]
click at [201, 25] on span "Start Calls" at bounding box center [210, 23] width 29 height 8
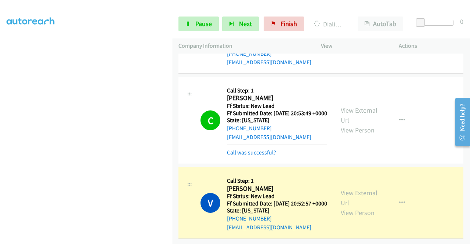
click at [379, 186] on div "View External Url View Person View External Url Email Schedule/Manage Callback …" at bounding box center [376, 203] width 85 height 58
click at [365, 189] on link "View External Url" at bounding box center [359, 198] width 37 height 18
click at [0, 100] on aside "Dialing Mode: Power | Switch to Preview My Lists" at bounding box center [86, 66] width 172 height 407
click at [359, 189] on div "View External Url View Person" at bounding box center [360, 203] width 38 height 30
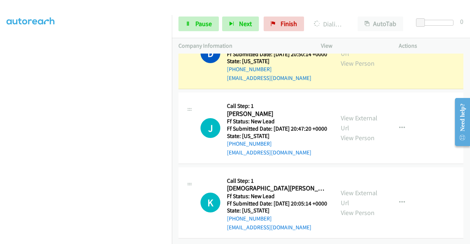
scroll to position [1490, 0]
click at [365, 68] on div "View External Url View Person" at bounding box center [360, 54] width 38 height 30
click at [362, 58] on link "View External Url" at bounding box center [359, 48] width 37 height 18
click at [0, 144] on aside "Dialing Mode: Power | Switch to Preview My Lists" at bounding box center [86, 56] width 172 height 407
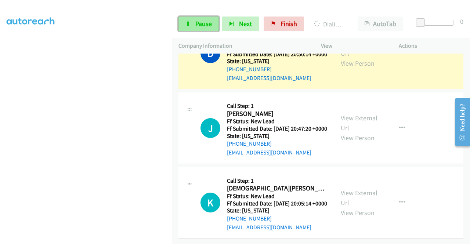
click at [189, 17] on link "Pause" at bounding box center [199, 24] width 40 height 15
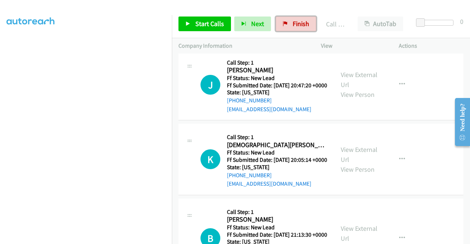
drag, startPoint x: 281, startPoint y: 22, endPoint x: 266, endPoint y: 37, distance: 21.6
click at [283, 22] on icon at bounding box center [285, 24] width 5 height 5
